Goal: Information Seeking & Learning: Learn about a topic

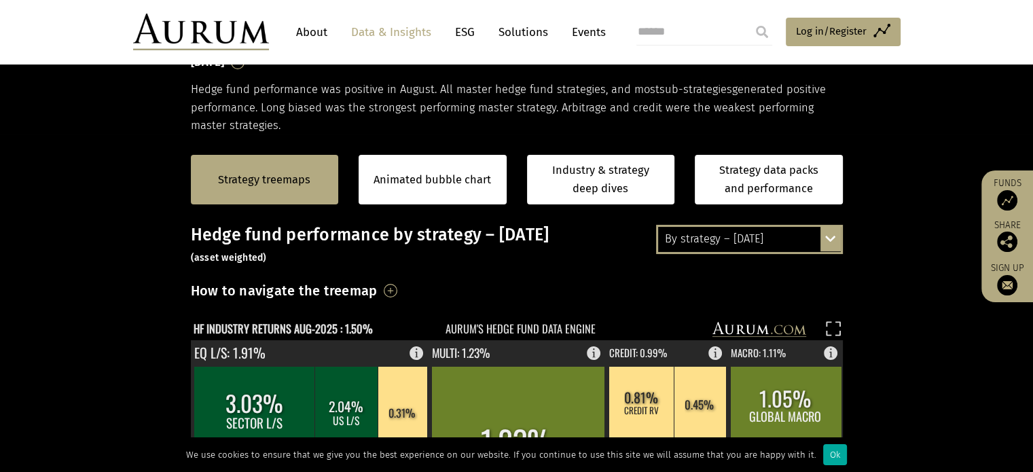
scroll to position [231, 0]
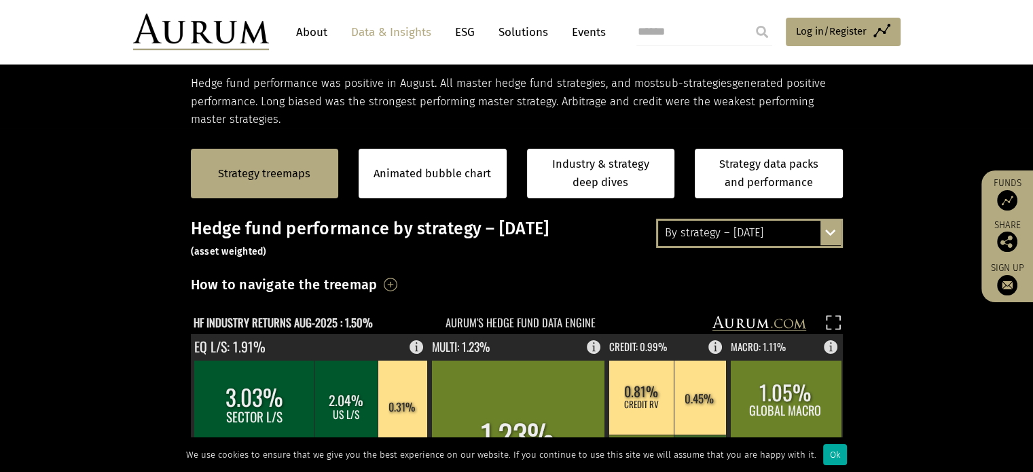
click at [832, 241] on div "By strategy – [DATE] By strategy – [DATE] By strategy – year to date 2016 – [DA…" at bounding box center [749, 233] width 187 height 29
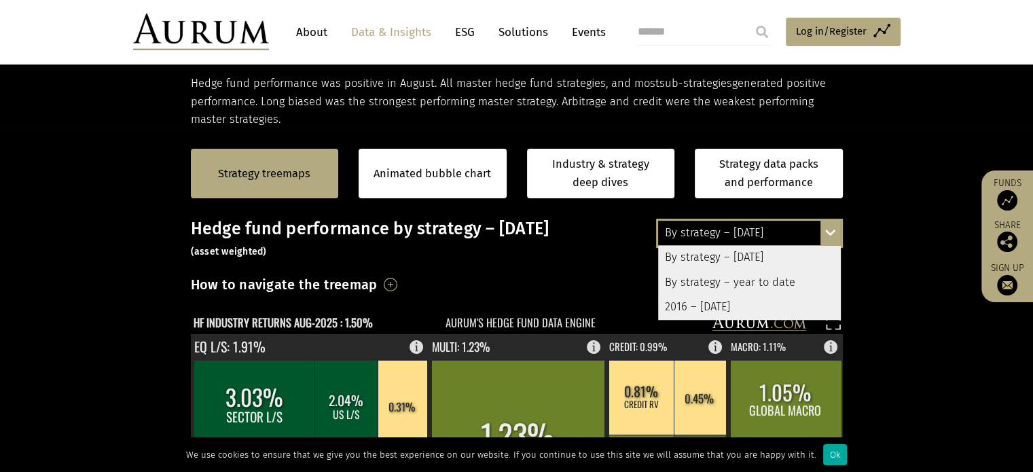
click at [774, 282] on div "By strategy – year to date" at bounding box center [749, 282] width 183 height 24
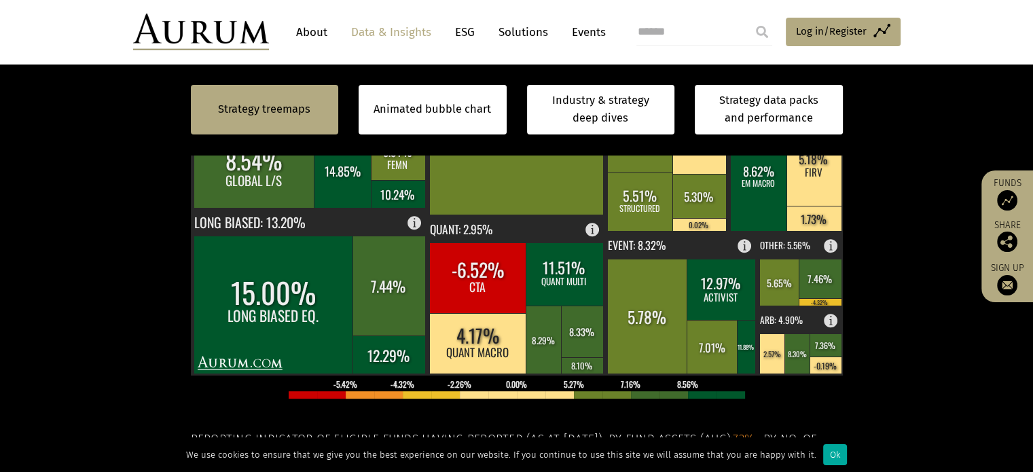
scroll to position [551, 0]
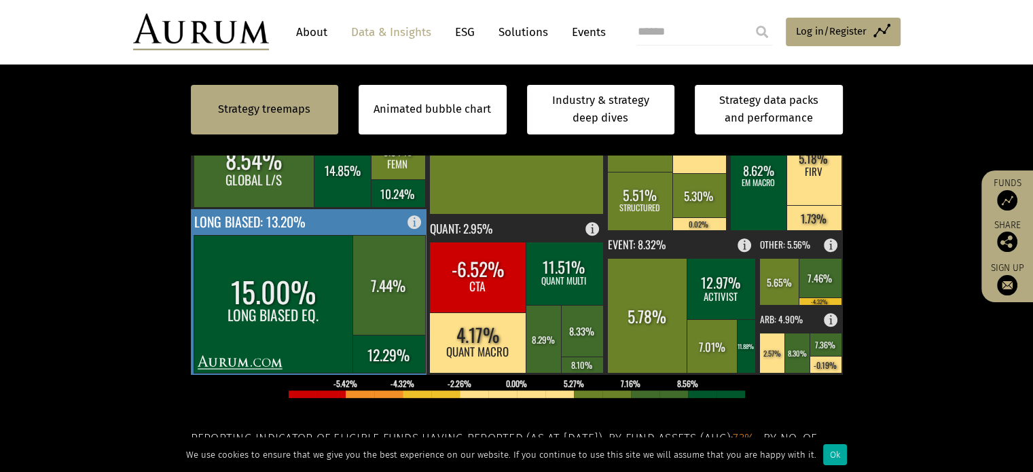
drag, startPoint x: 910, startPoint y: 159, endPoint x: 409, endPoint y: 226, distance: 504.8
click at [409, 226] on g "15.00% LONG BIASED EQ. 7.44% 12.29% LONG BIASED: 13.20%" at bounding box center [309, 292] width 237 height 166
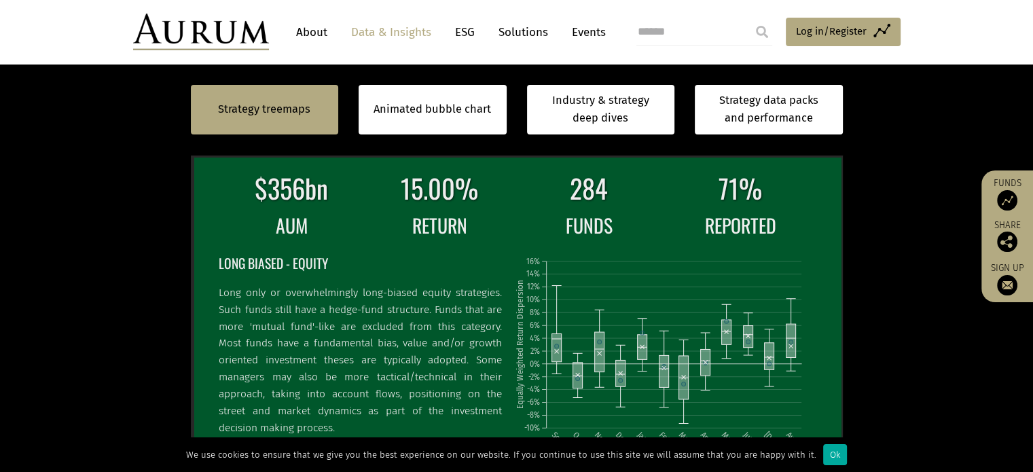
scroll to position [434, 0]
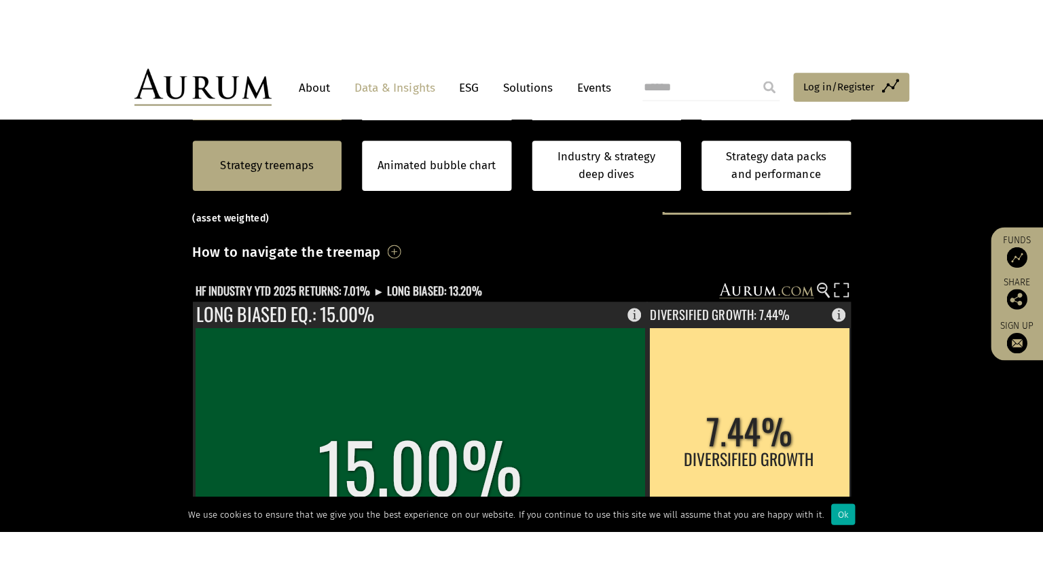
scroll to position [322, 0]
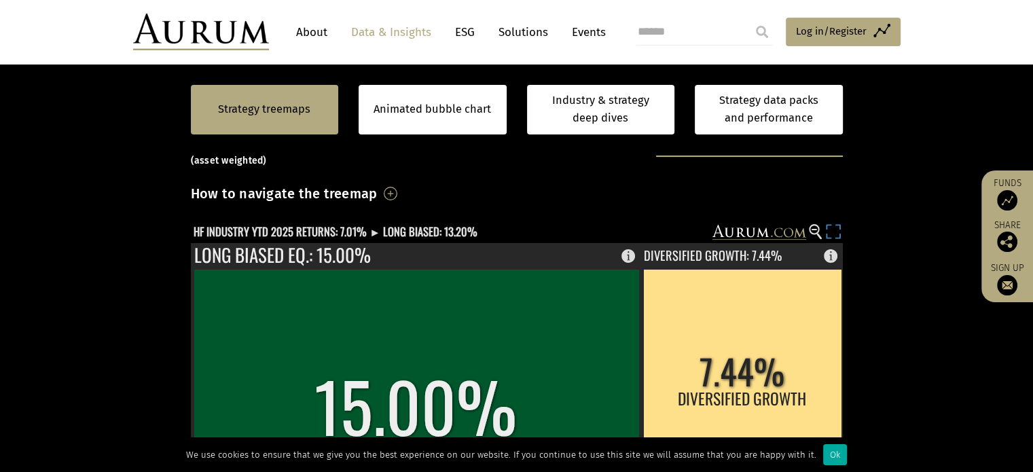
click at [836, 231] on rect at bounding box center [832, 233] width 19 height 19
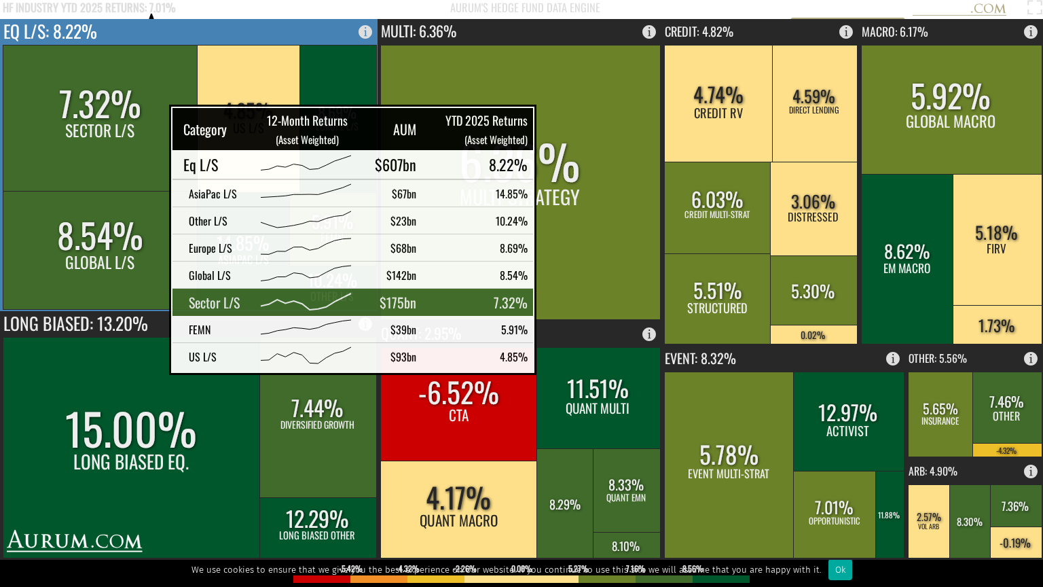
click at [135, 124] on rect at bounding box center [101, 118] width 196 height 146
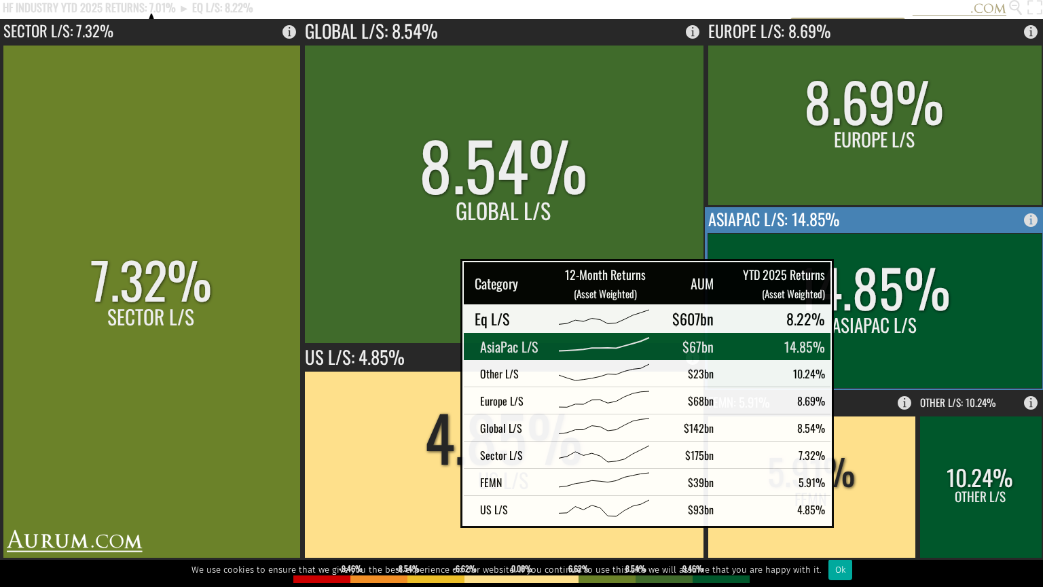
click at [854, 278] on rect at bounding box center [874, 310] width 334 height 155
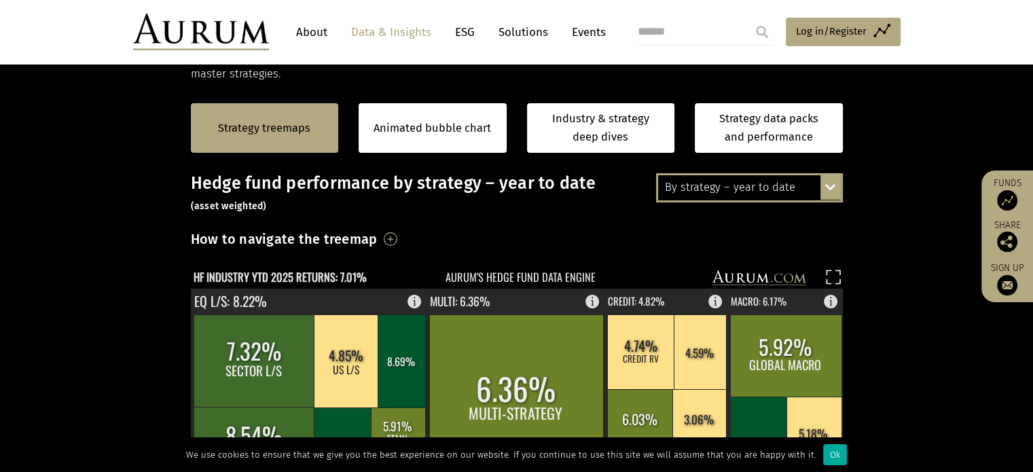
scroll to position [276, 0]
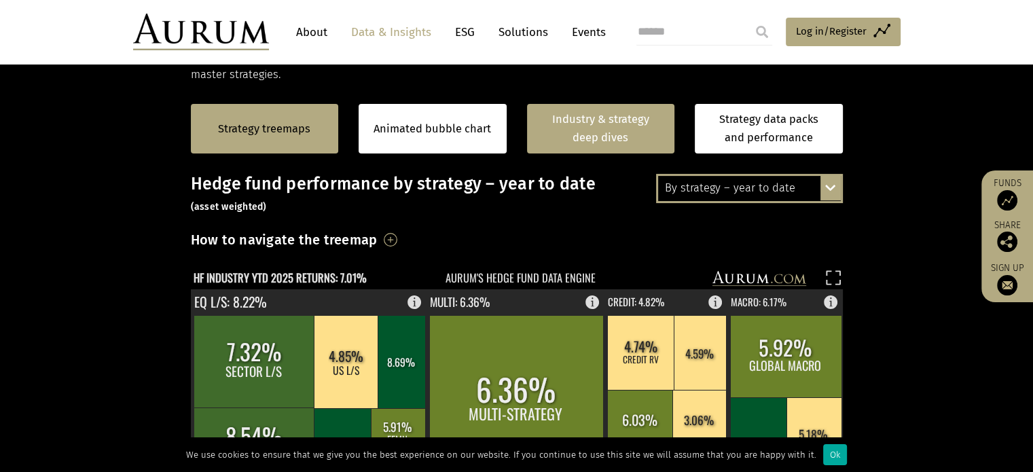
click at [614, 139] on link "Industry & strategy deep dives" at bounding box center [601, 129] width 148 height 50
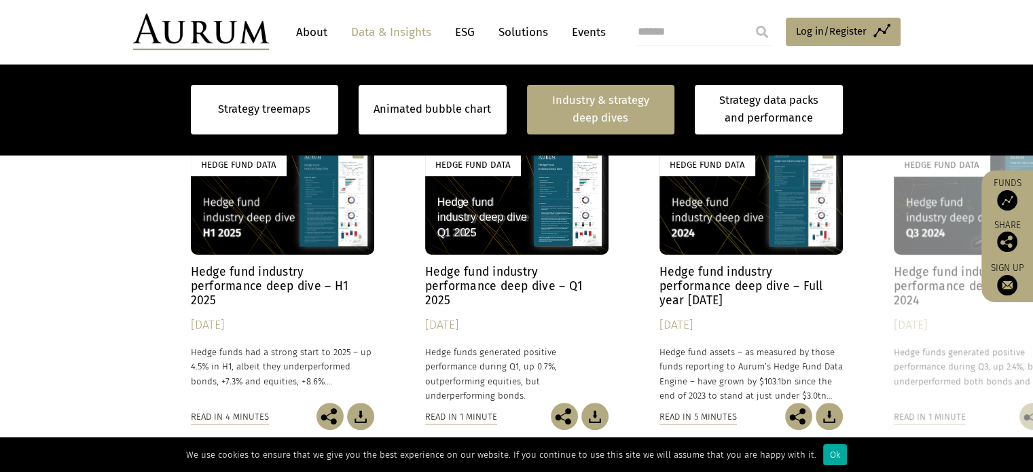
scroll to position [1136, 0]
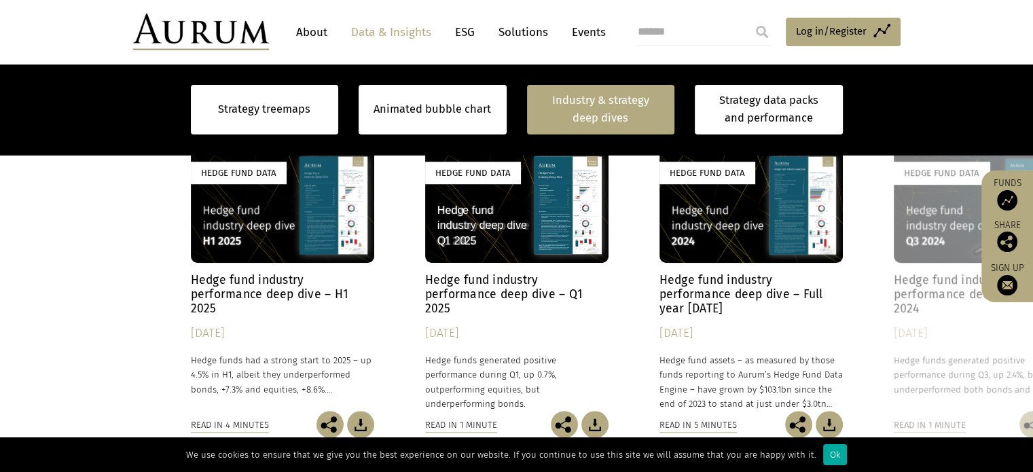
click at [276, 170] on div "Hedge Fund Data" at bounding box center [239, 173] width 96 height 22
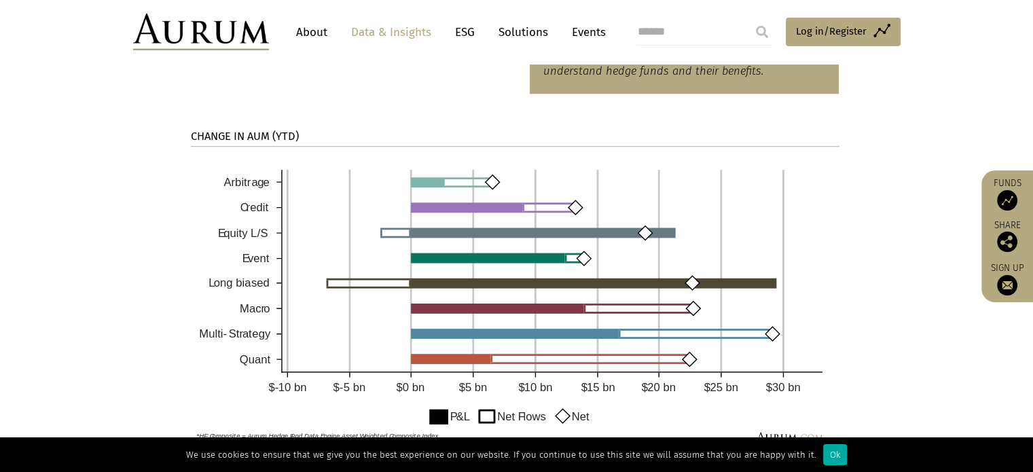
scroll to position [990, 0]
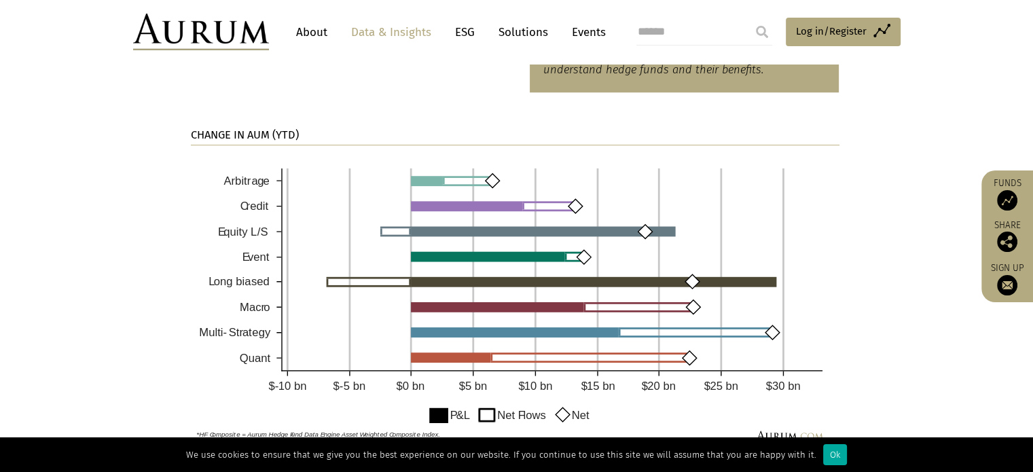
click at [878, 143] on section "CHANGE IN AUM (YTD)" at bounding box center [516, 288] width 1033 height 358
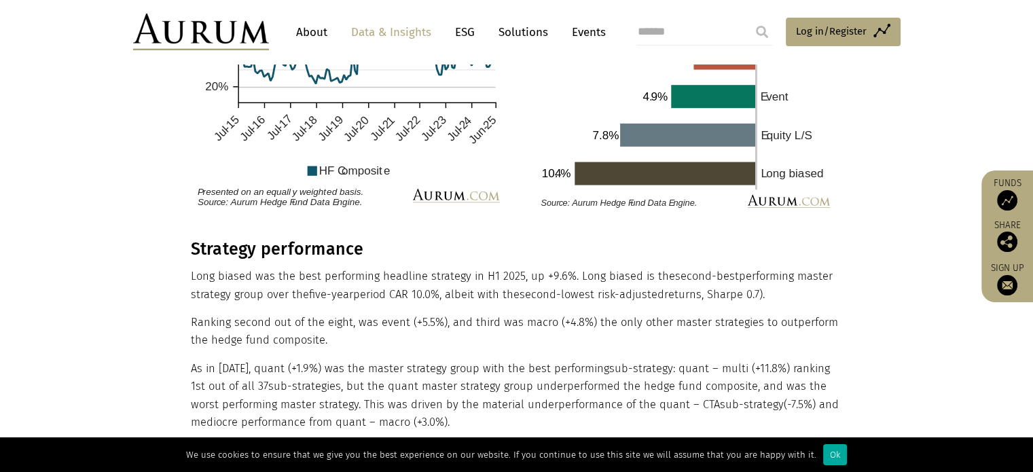
scroll to position [2459, 0]
